Goal: Information Seeking & Learning: Learn about a topic

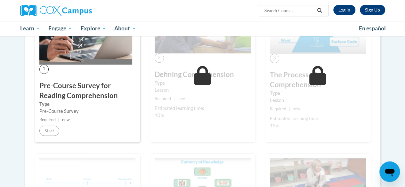
scroll to position [150, 0]
click at [343, 10] on link "Log In" at bounding box center [344, 10] width 22 height 10
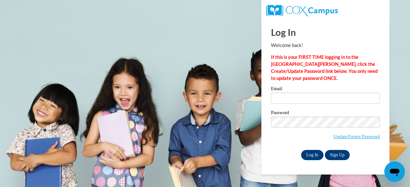
type input "anna.chacko@gcpsk12.org"
click at [312, 152] on input "Log In" at bounding box center [312, 155] width 22 height 10
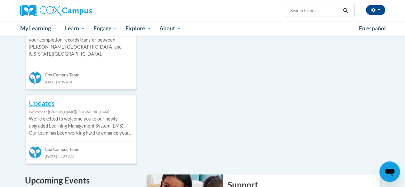
scroll to position [214, 0]
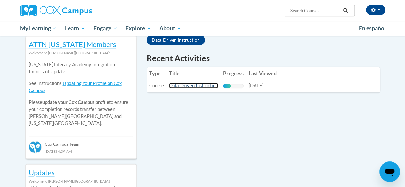
click at [195, 83] on link "Data-Driven Instruction" at bounding box center [193, 85] width 49 height 5
click at [195, 85] on link "Data-Driven Instruction" at bounding box center [193, 85] width 49 height 5
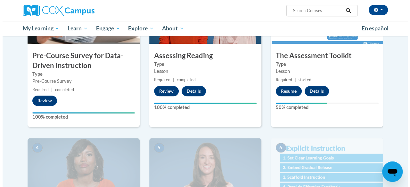
scroll to position [156, 0]
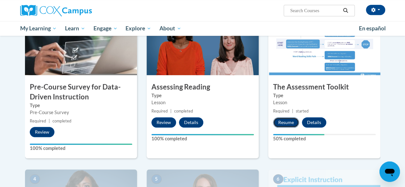
click at [285, 121] on button "Resume" at bounding box center [286, 123] width 26 height 10
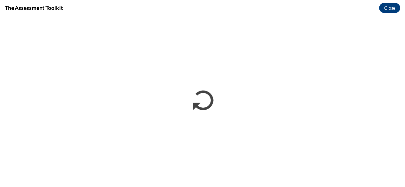
scroll to position [0, 0]
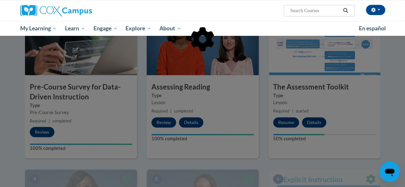
click at [359, 92] on div at bounding box center [202, 72] width 355 height 122
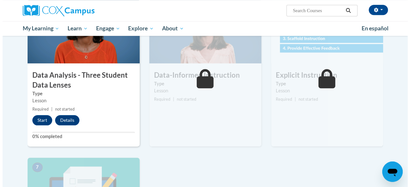
scroll to position [327, 0]
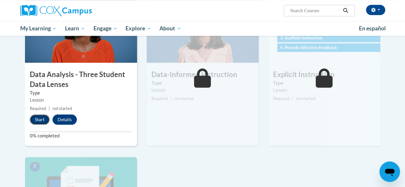
click at [40, 118] on button "Start" at bounding box center [40, 120] width 20 height 10
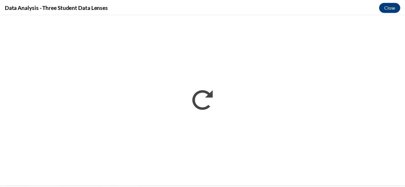
scroll to position [0, 0]
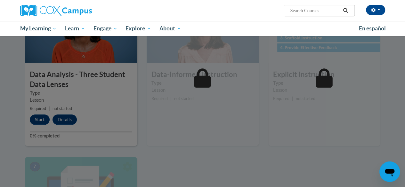
click at [325, 80] on div at bounding box center [202, 93] width 405 height 187
